Goal: Check status

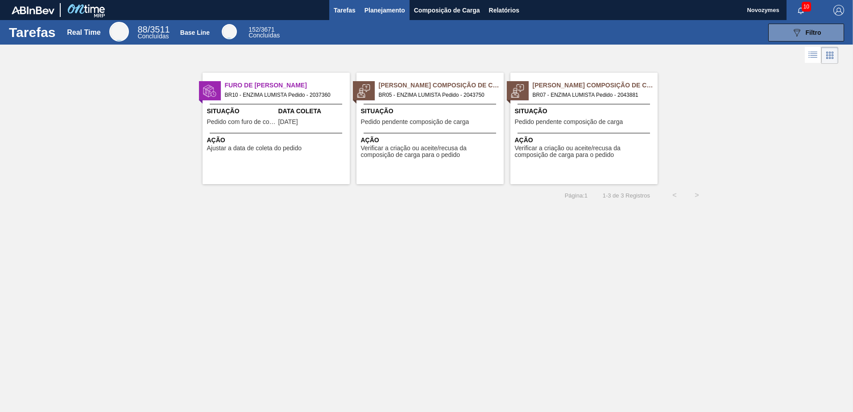
click at [385, 17] on button "Planejamento" at bounding box center [385, 10] width 50 height 20
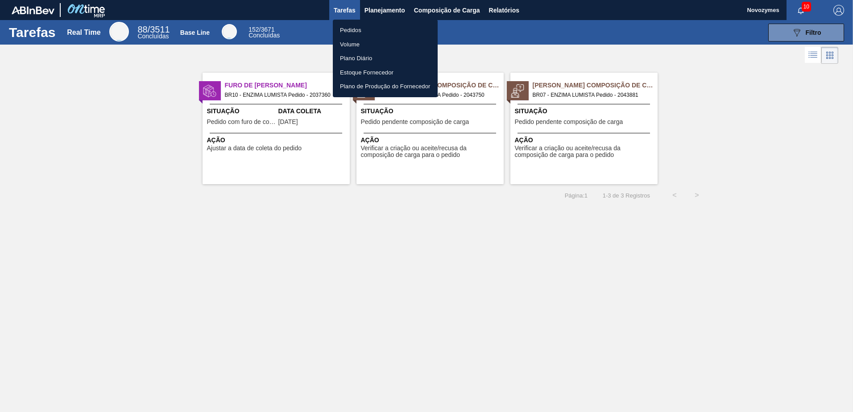
click at [371, 33] on li "Pedidos" at bounding box center [385, 30] width 105 height 14
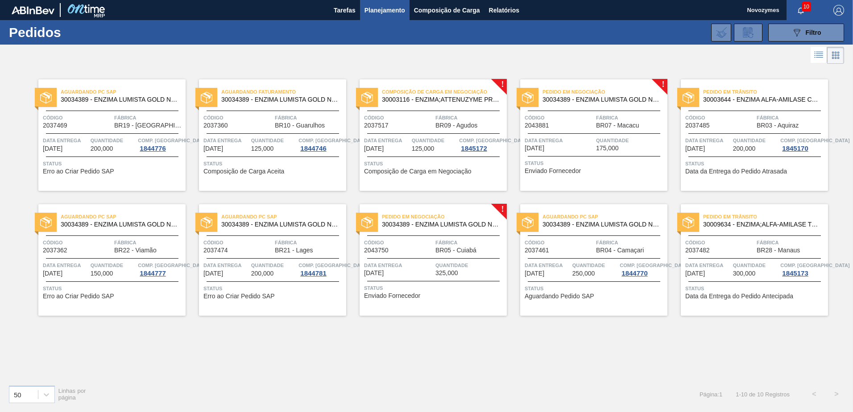
click at [498, 354] on div "Aguardando PC SAP 30034389 - ENZIMA LUMISTA GOLD NOVONESIS 25KG Código 2037469 …" at bounding box center [426, 222] width 853 height 312
click at [579, 305] on div "Aguardando PC SAP 30034389 - ENZIMA LUMISTA GOLD NOVONESIS 25KG Código 2037461 …" at bounding box center [593, 259] width 147 height 111
click at [541, 351] on div "Aguardando PC SAP 30034389 - ENZIMA LUMISTA GOLD NOVONESIS 25KG Código 2037469 …" at bounding box center [426, 222] width 853 height 312
click at [558, 350] on div "Aguardando PC SAP 30034389 - ENZIMA LUMISTA GOLD NOVONESIS 25KG Código 2037469 …" at bounding box center [426, 222] width 853 height 312
click at [584, 147] on div "Data entrega [DATE]" at bounding box center [558, 144] width 69 height 16
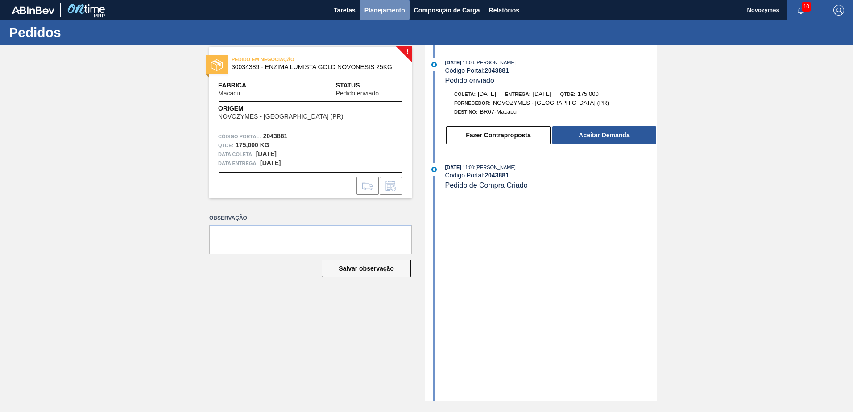
click at [380, 12] on span "Planejamento" at bounding box center [384, 10] width 41 height 11
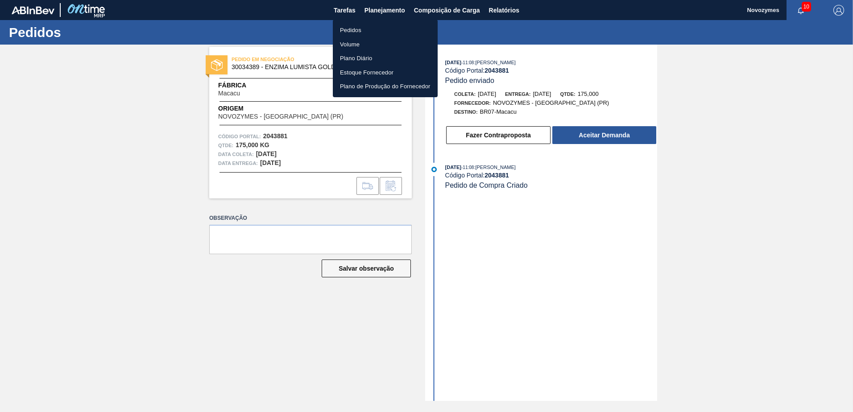
click at [29, 89] on div at bounding box center [426, 206] width 853 height 412
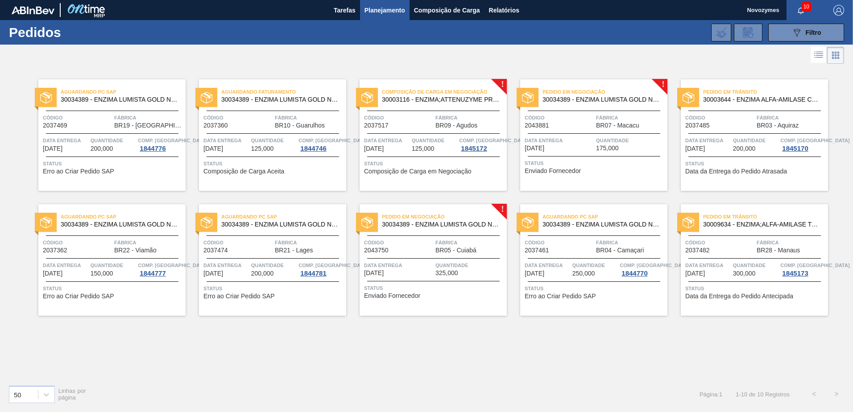
click at [444, 299] on div "Pedido em Negociação 30034389 - ENZIMA LUMISTA GOLD NOVONESIS 25KG Código 20437…" at bounding box center [432, 259] width 147 height 111
click at [413, 130] on div "Composição de Carga em Negociação 30003116 - ENZIMA;ATTENUZYME PRO;NOVOZYMES; C…" at bounding box center [432, 134] width 147 height 111
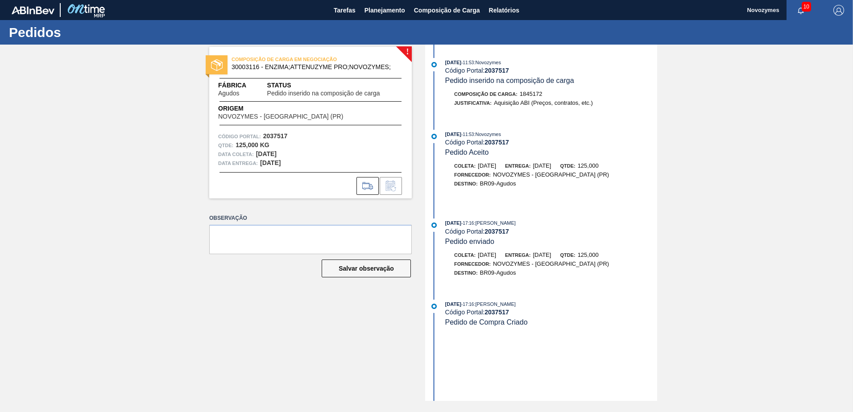
click at [155, 207] on div "! COMPOSIÇÃO DE CARGA EM NEGOCIAÇÃO 30003116 - ENZIMA;ATTENUZYME PRO;NOVOZYMES;…" at bounding box center [426, 223] width 853 height 356
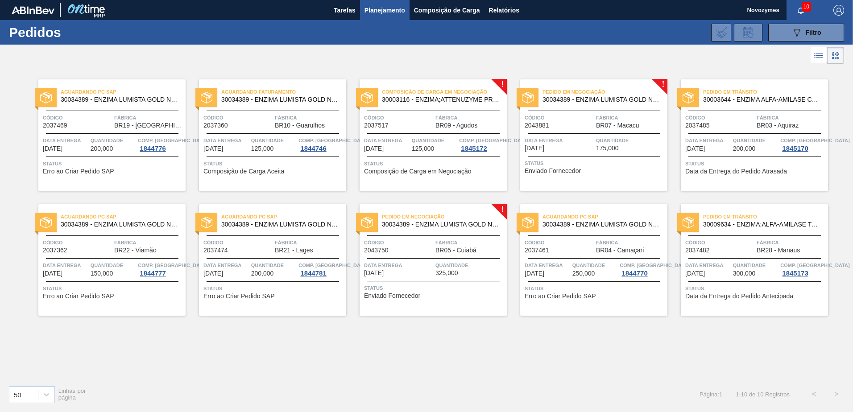
click at [467, 341] on div "Aguardando PC SAP 30034389 - ENZIMA LUMISTA GOLD NOVONESIS 25KG Código 2037469 …" at bounding box center [426, 222] width 853 height 312
click at [633, 164] on span "Status" at bounding box center [594, 163] width 140 height 9
click at [311, 62] on div at bounding box center [426, 55] width 853 height 21
